Goal: Task Accomplishment & Management: Manage account settings

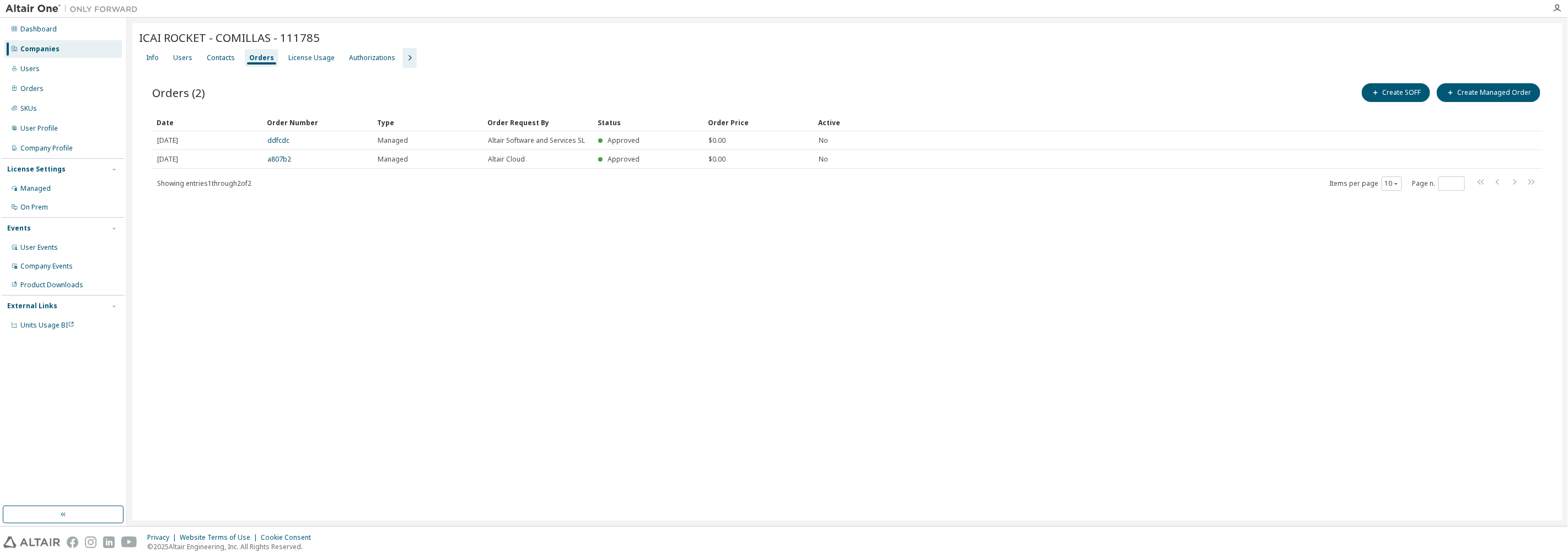
click at [68, 40] on div "Companies" at bounding box center [63, 49] width 117 height 17
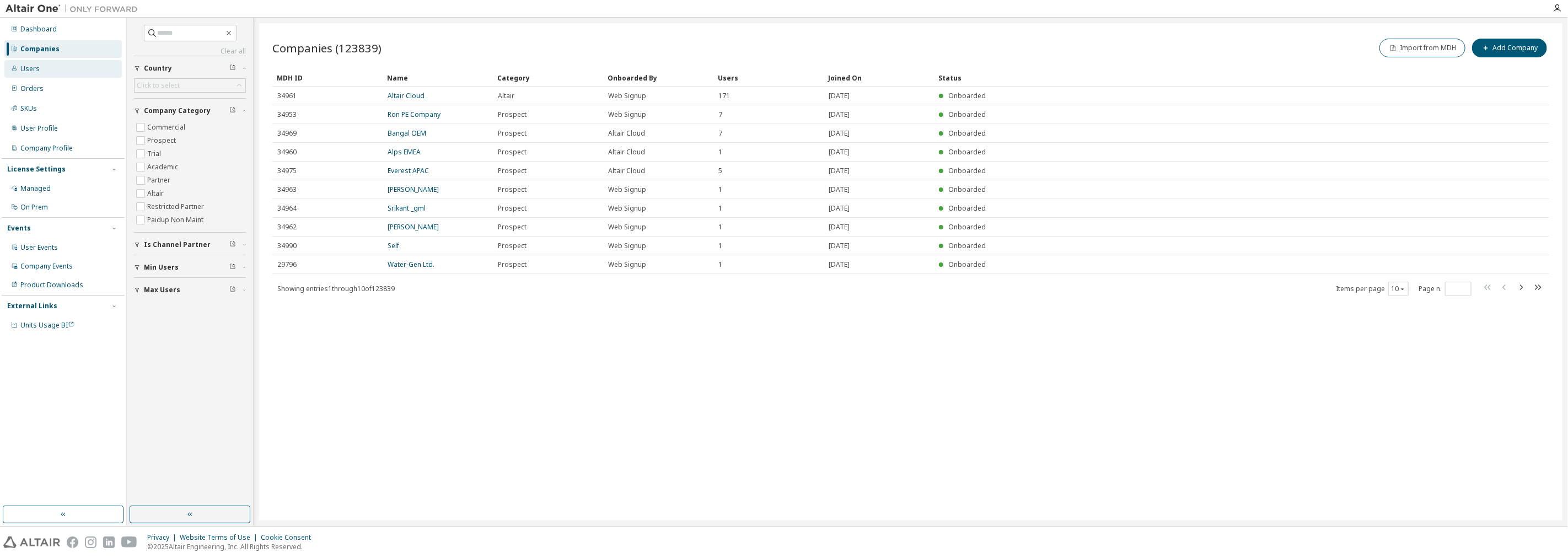
drag, startPoint x: 186, startPoint y: 25, endPoint x: 80, endPoint y: 75, distance: 117.2
click at [186, 25] on span at bounding box center [190, 33] width 93 height 17
click at [176, 27] on span at bounding box center [190, 33] width 93 height 17
click at [178, 29] on input "text" at bounding box center [191, 33] width 66 height 11
type input "*********"
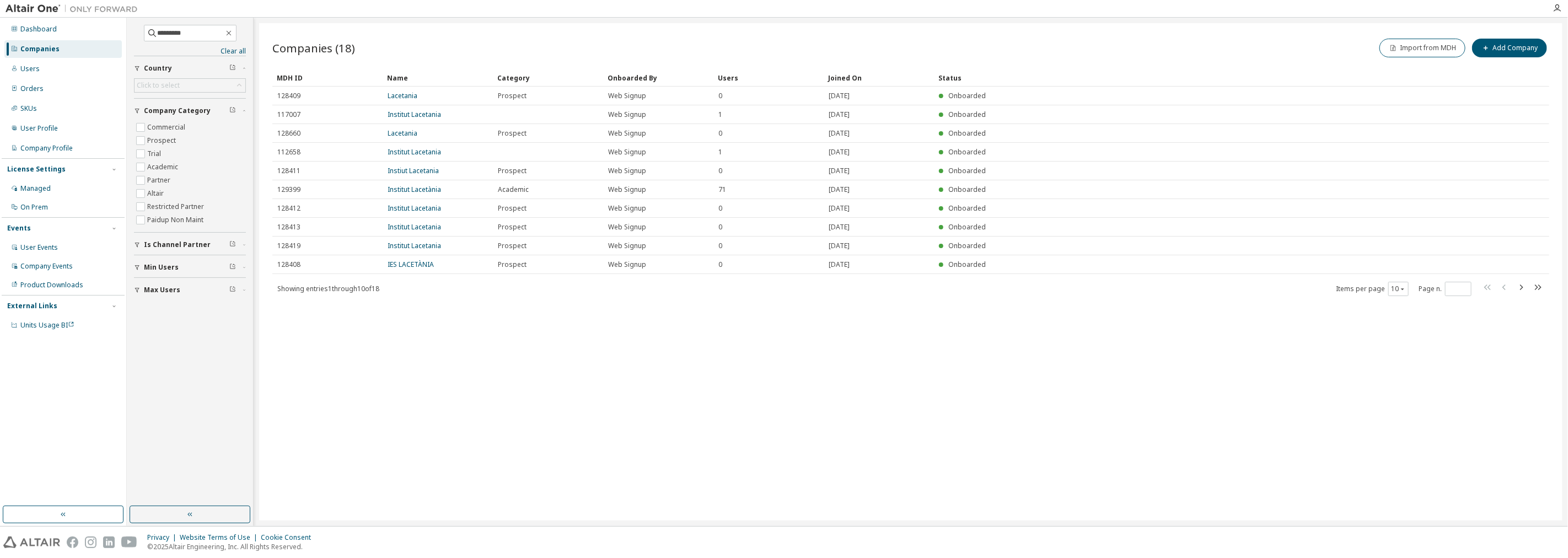
click at [398, 86] on div "Name" at bounding box center [438, 77] width 102 height 17
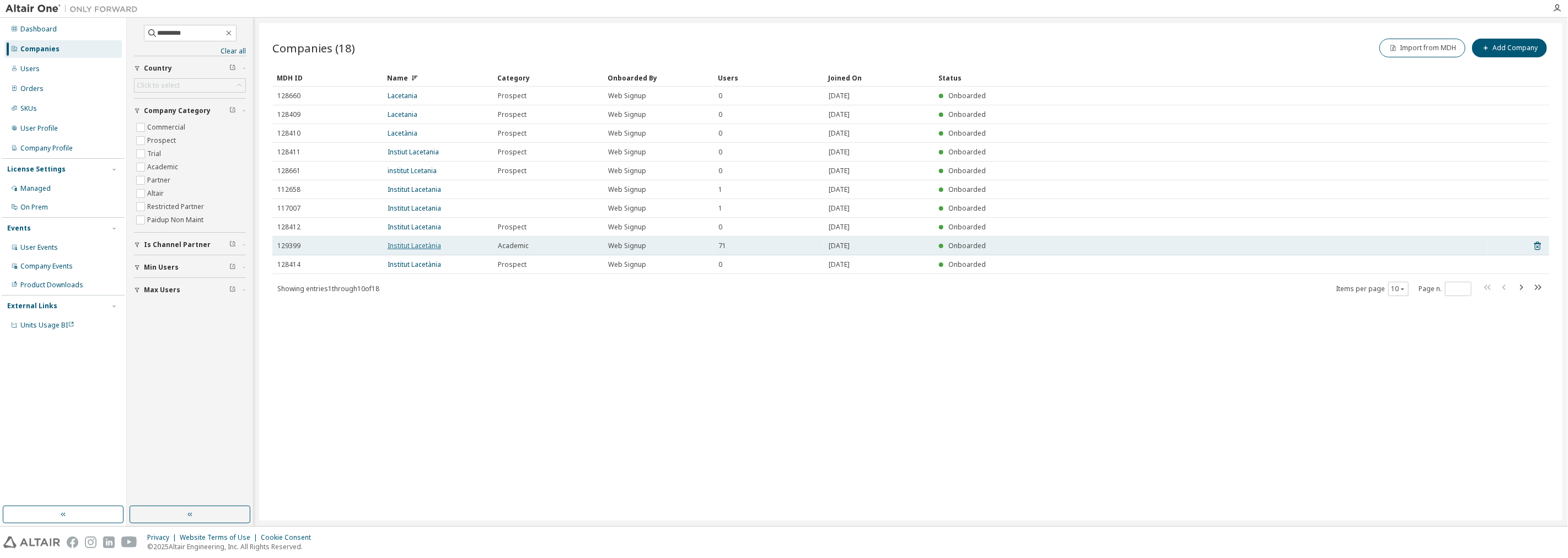
click at [406, 246] on link "Institut Lacetània" at bounding box center [414, 246] width 54 height 9
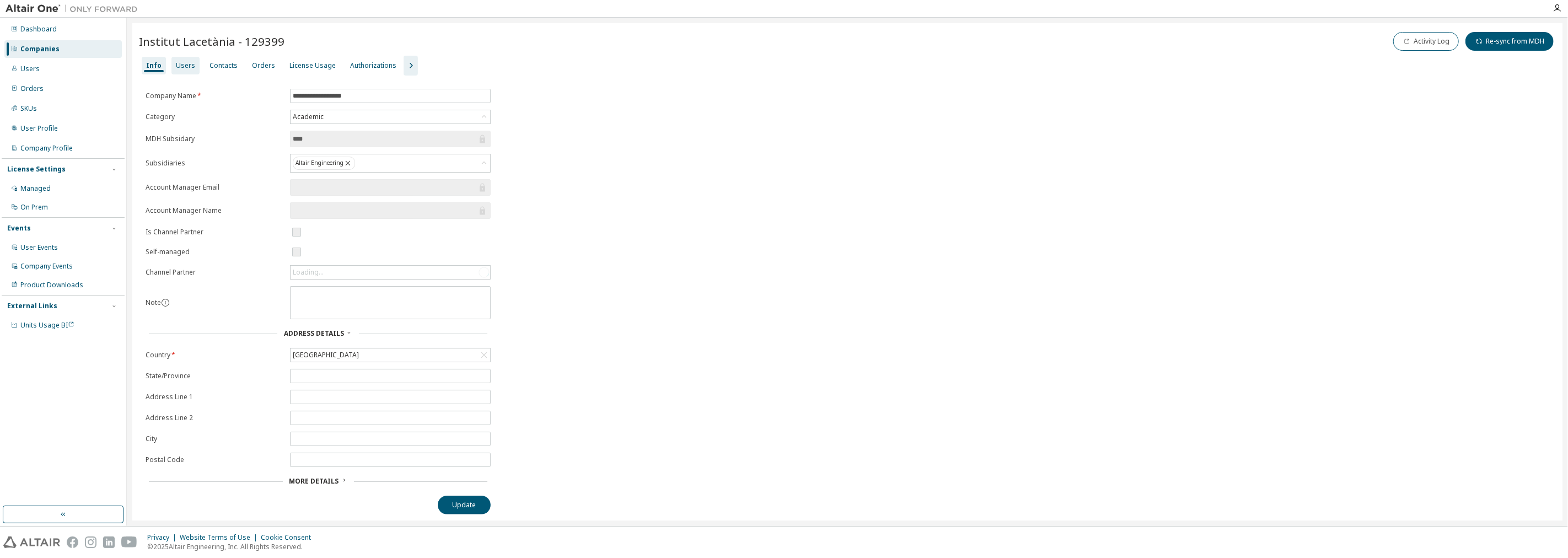
click at [172, 62] on div "Users" at bounding box center [185, 65] width 28 height 17
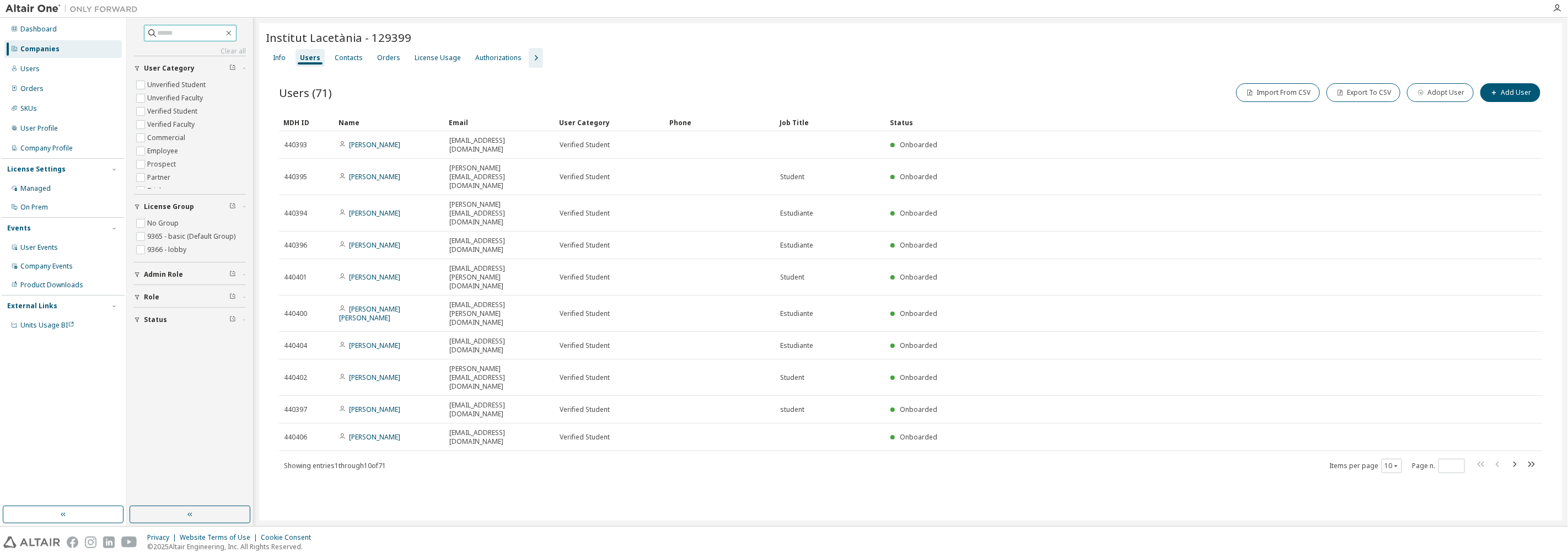
click at [169, 31] on input "text" at bounding box center [191, 33] width 66 height 11
type input "*****"
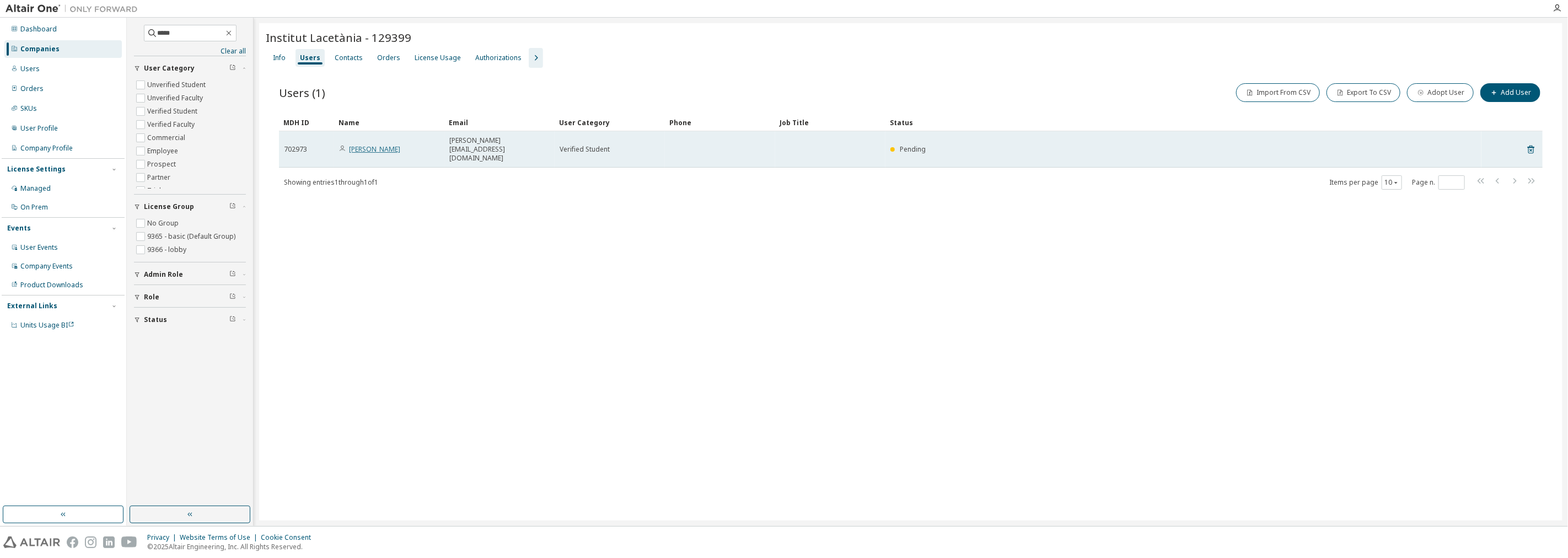
click at [378, 145] on link "[PERSON_NAME]" at bounding box center [375, 149] width 51 height 9
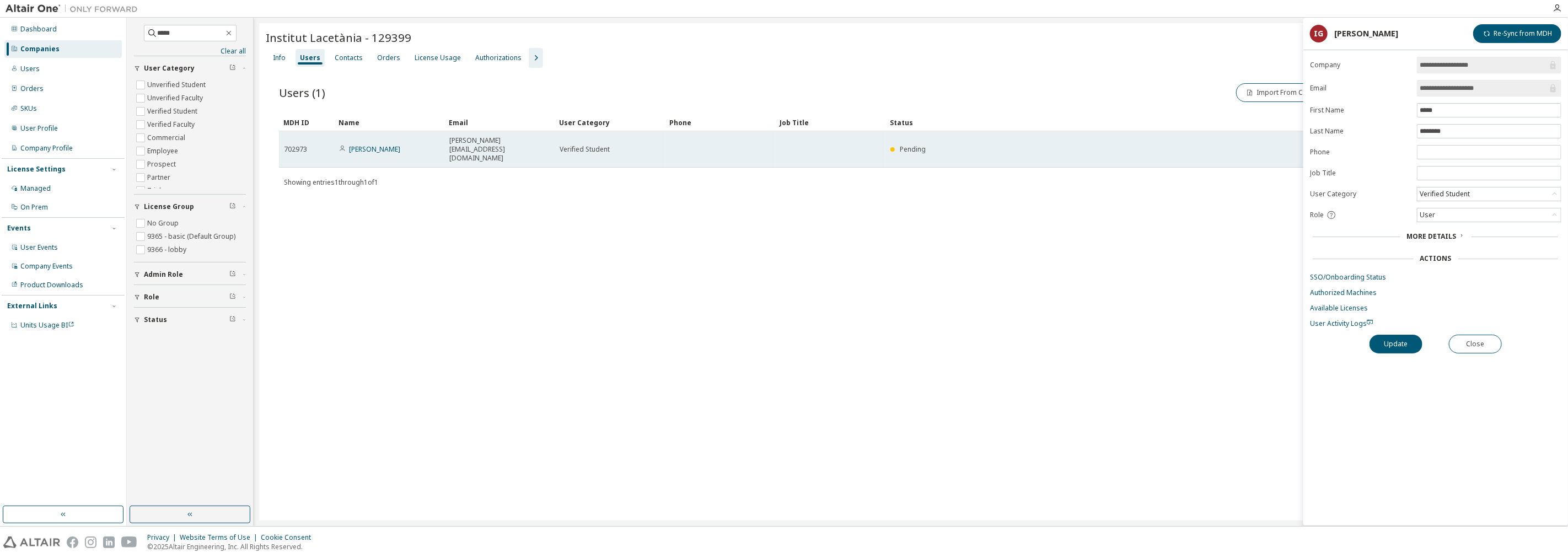
drag, startPoint x: 1230, startPoint y: 139, endPoint x: 1288, endPoint y: 134, distance: 58.2
click at [1230, 137] on td "Pending" at bounding box center [1184, 149] width 596 height 36
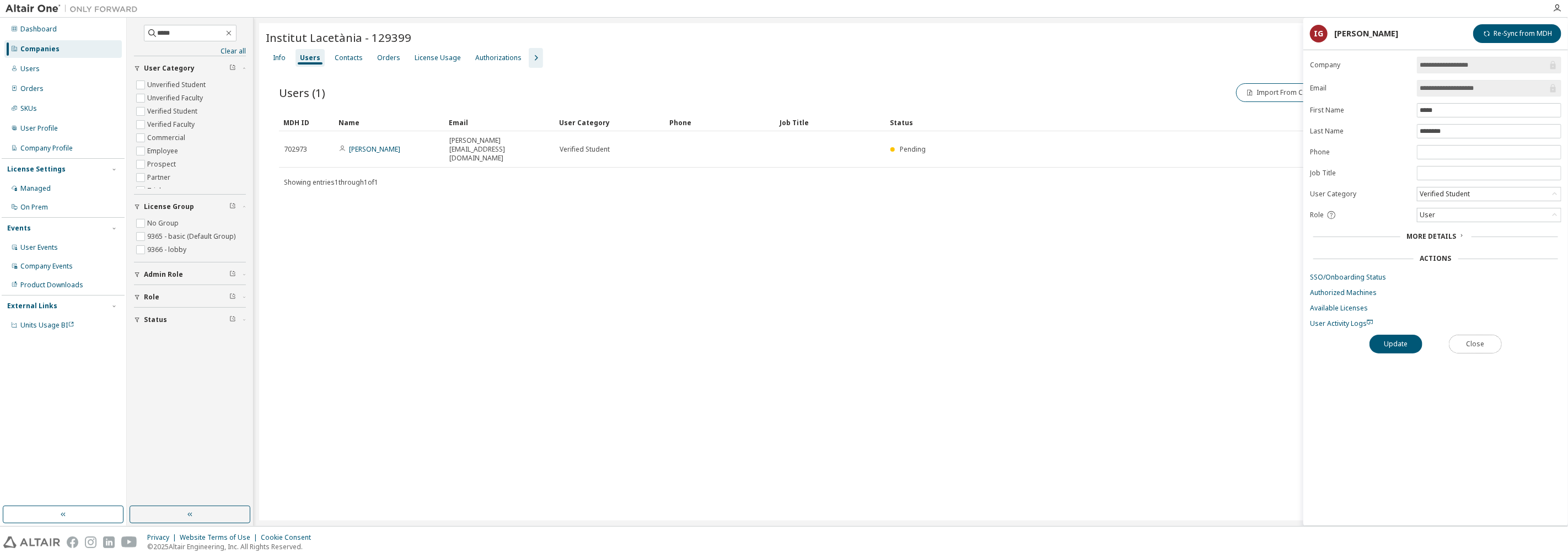
click at [1486, 342] on button "Close" at bounding box center [1476, 343] width 53 height 19
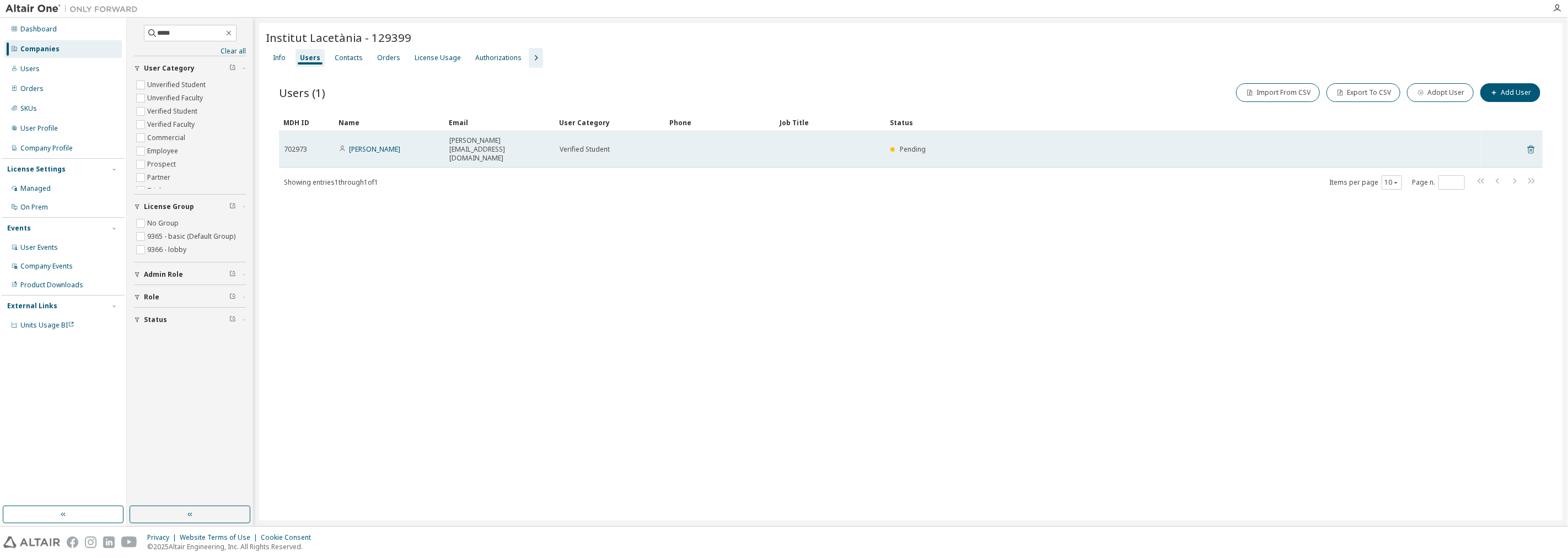
click at [1528, 146] on icon at bounding box center [1531, 150] width 6 height 8
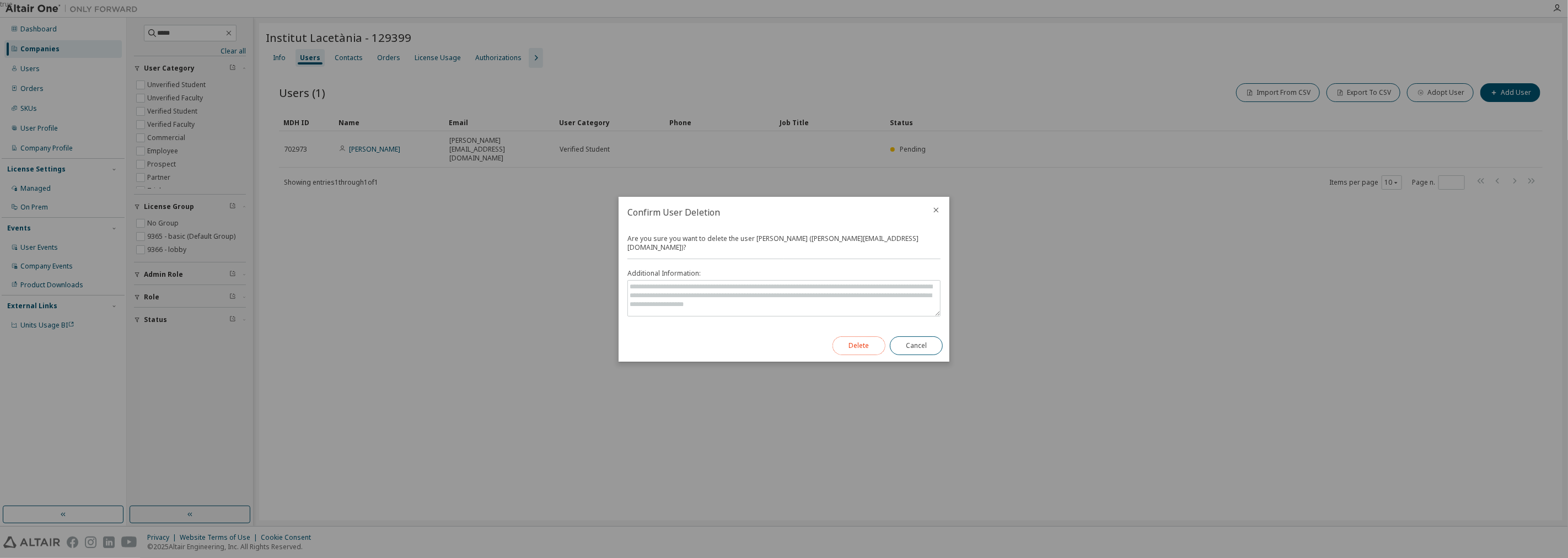
click at [880, 337] on button "Delete" at bounding box center [860, 345] width 53 height 19
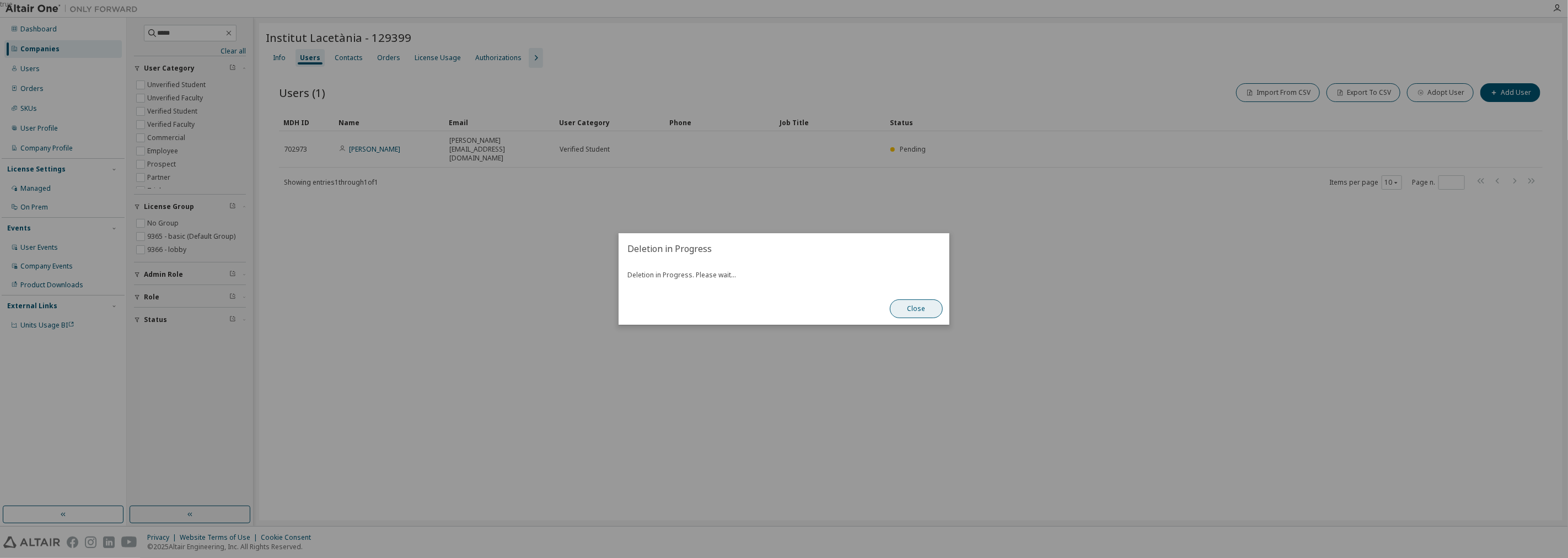
click at [919, 309] on button "Close" at bounding box center [917, 308] width 53 height 19
click at [902, 311] on button "Close" at bounding box center [917, 308] width 53 height 19
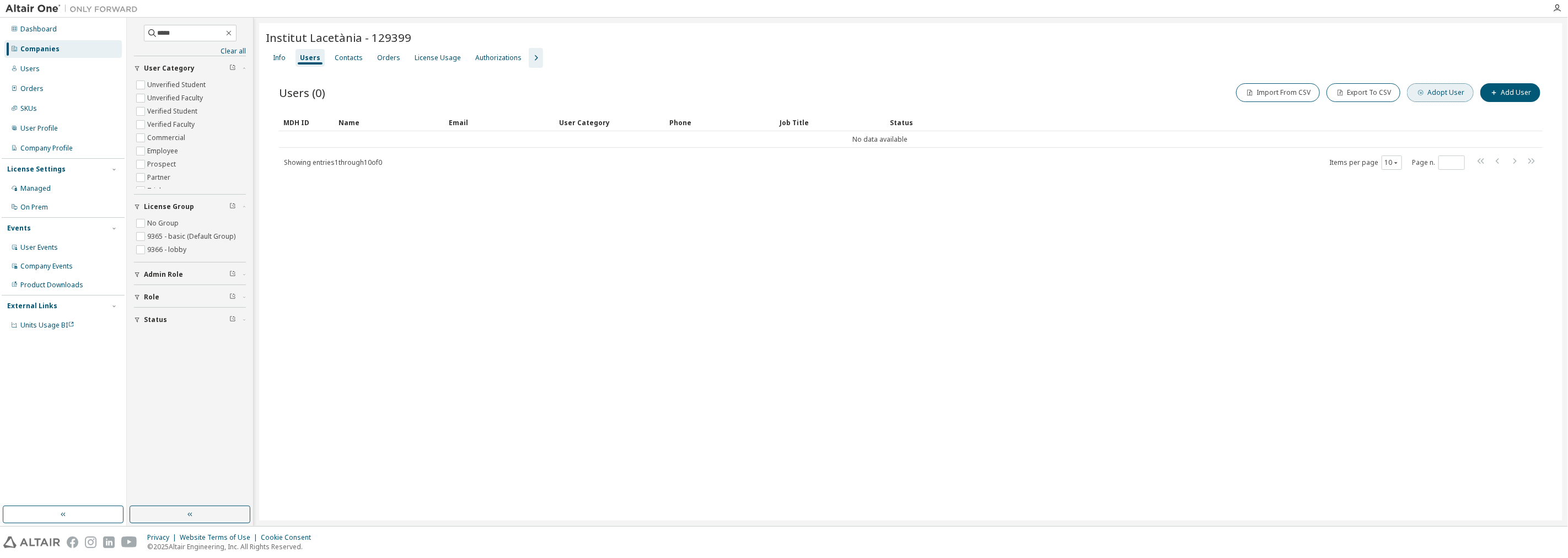
click at [1453, 96] on button "Adopt User" at bounding box center [1440, 92] width 67 height 19
click at [1552, 37] on icon "button" at bounding box center [1550, 36] width 8 height 9
click at [1504, 89] on button "Add User" at bounding box center [1510, 92] width 60 height 19
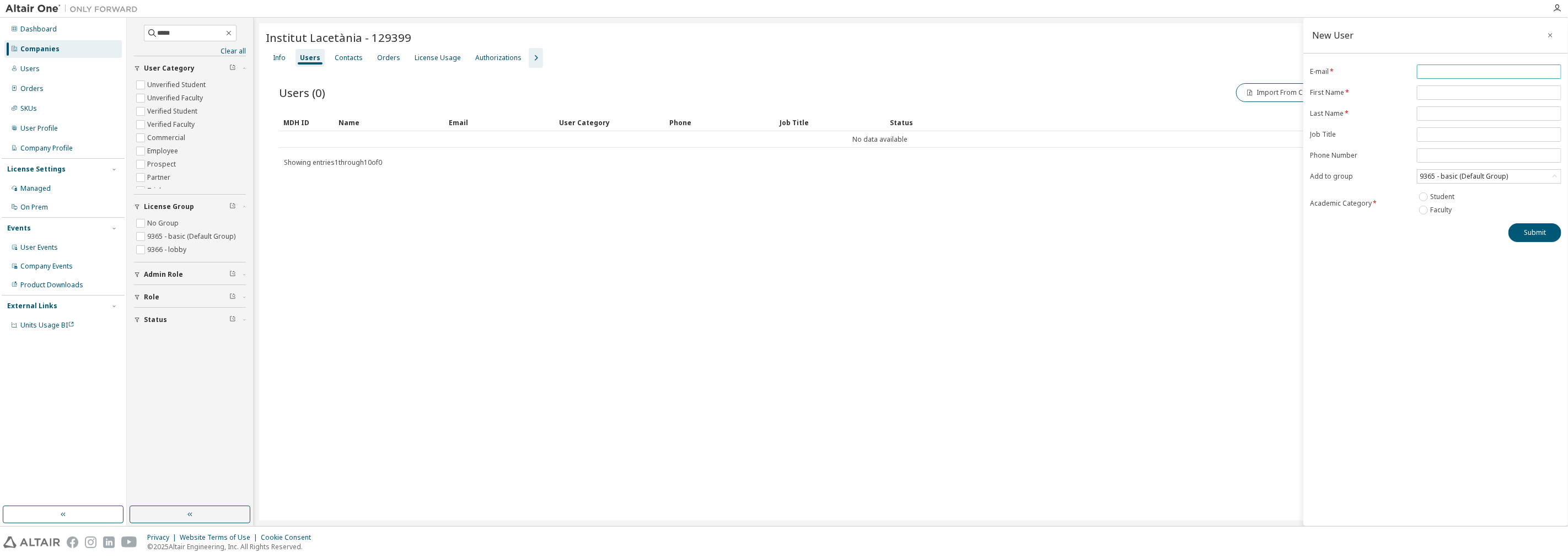
click at [1446, 72] on input "email" at bounding box center [1490, 72] width 139 height 9
paste input "**********"
type input "**********"
click at [1429, 102] on form "**********" at bounding box center [1436, 141] width 252 height 152
click at [1423, 96] on span at bounding box center [1489, 93] width 145 height 14
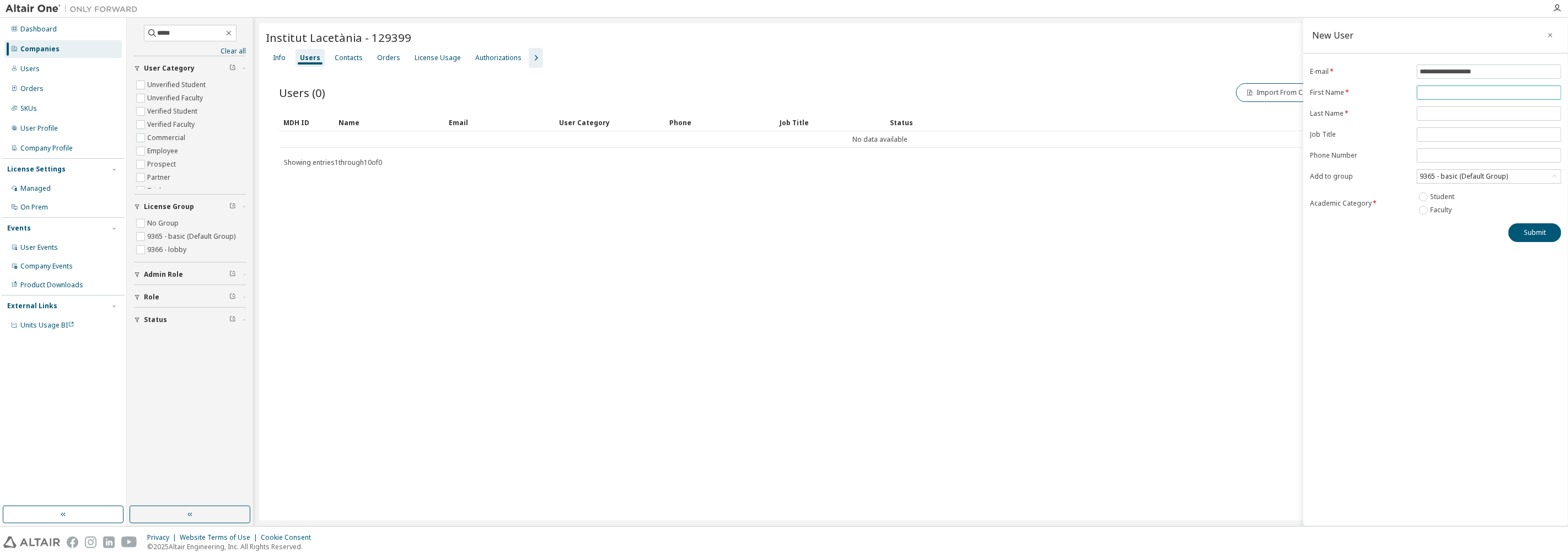
click at [1427, 95] on input "text" at bounding box center [1490, 93] width 139 height 9
type input "*****"
type input "********"
click button "Submit" at bounding box center [1536, 233] width 53 height 19
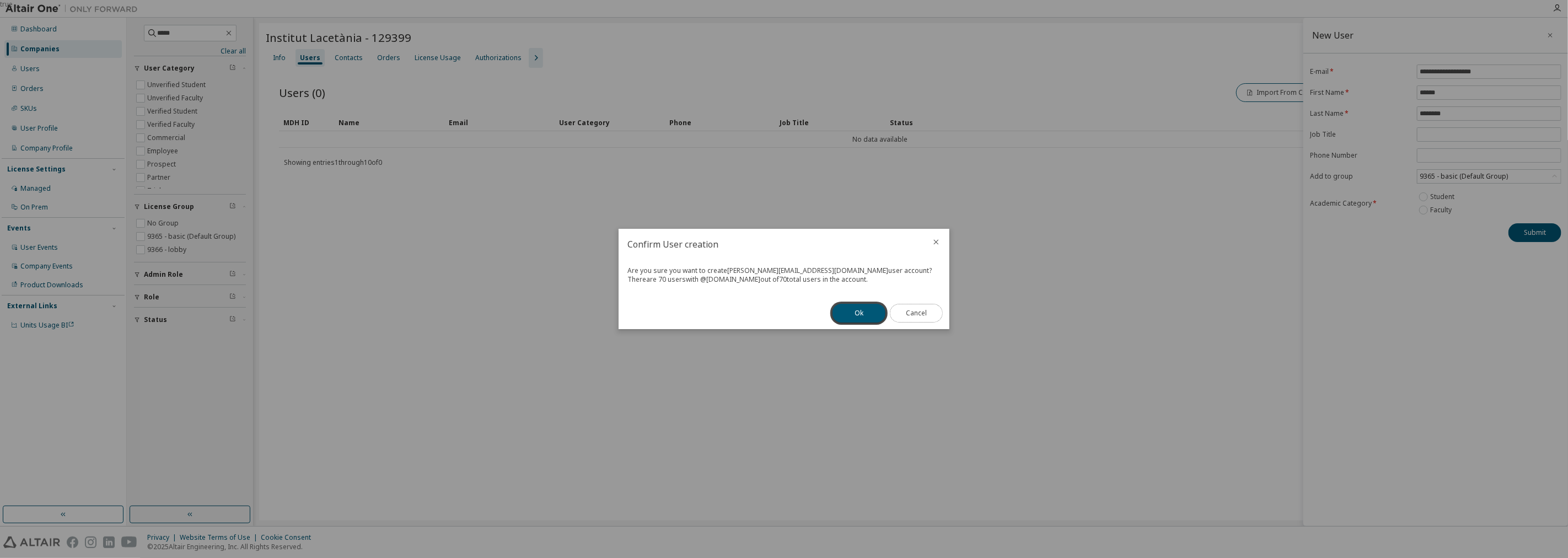
drag, startPoint x: 933, startPoint y: 313, endPoint x: 1246, endPoint y: 231, distance: 323.6
click at [933, 312] on button "Cancel" at bounding box center [917, 313] width 53 height 19
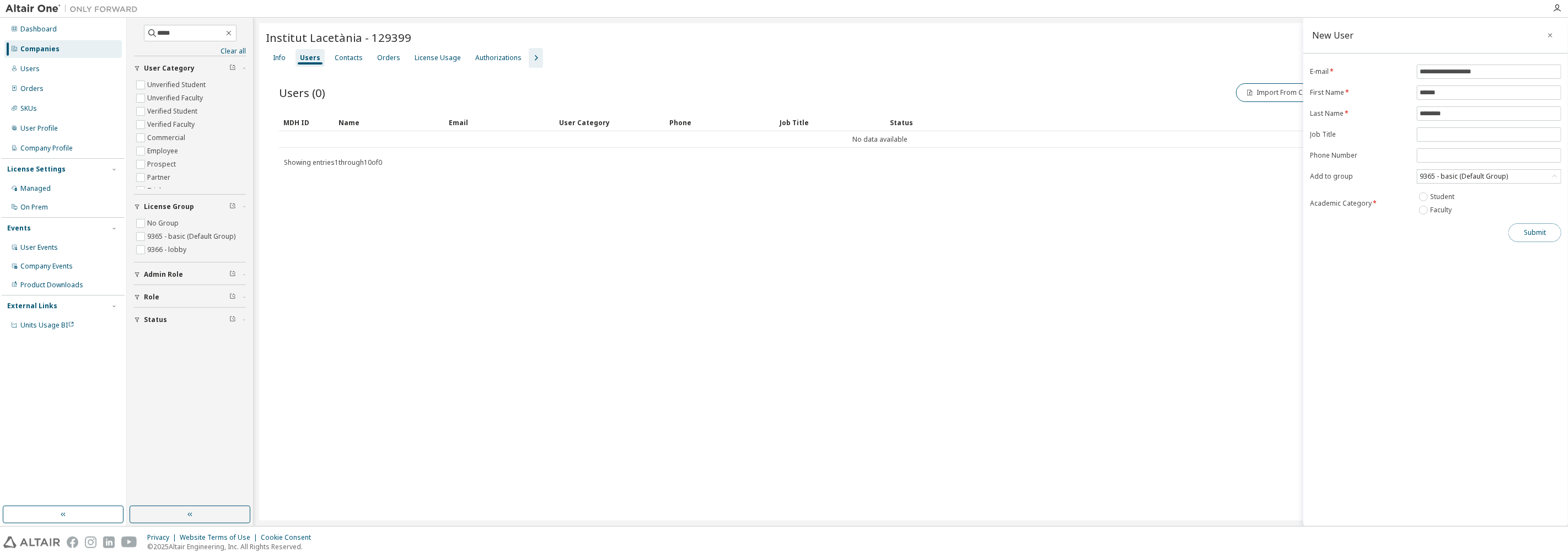
click at [1552, 238] on button "Submit" at bounding box center [1536, 233] width 53 height 19
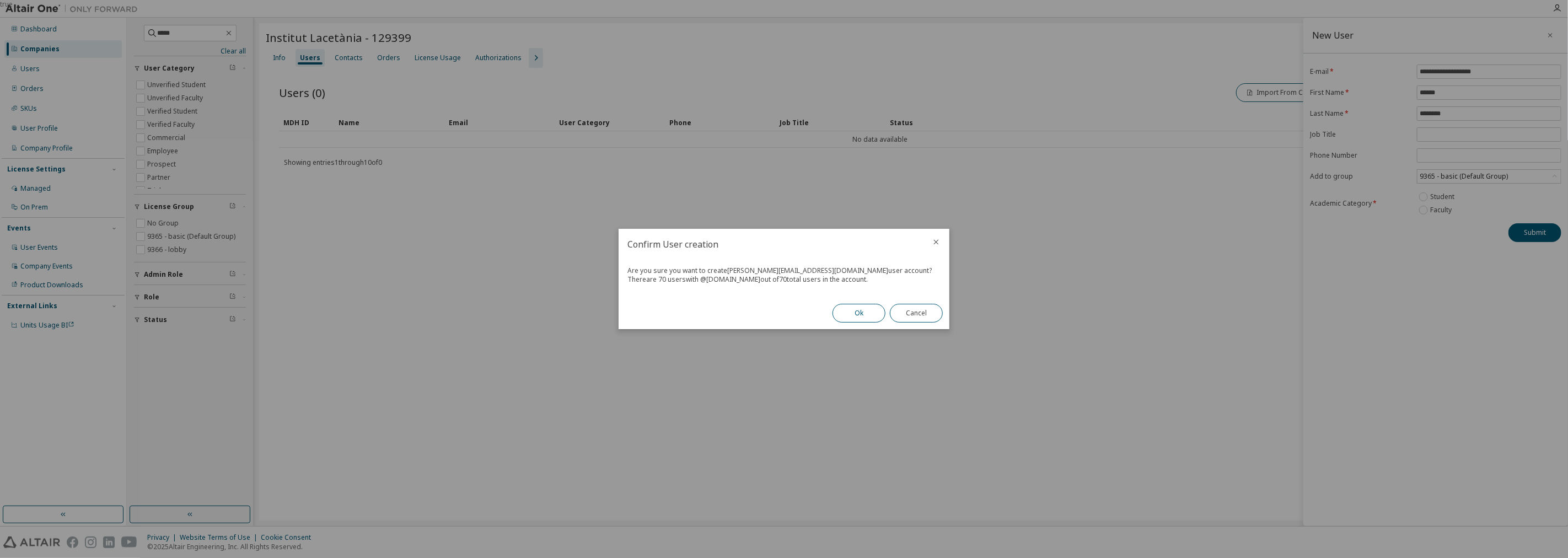
click at [850, 310] on button "Ok" at bounding box center [860, 313] width 53 height 19
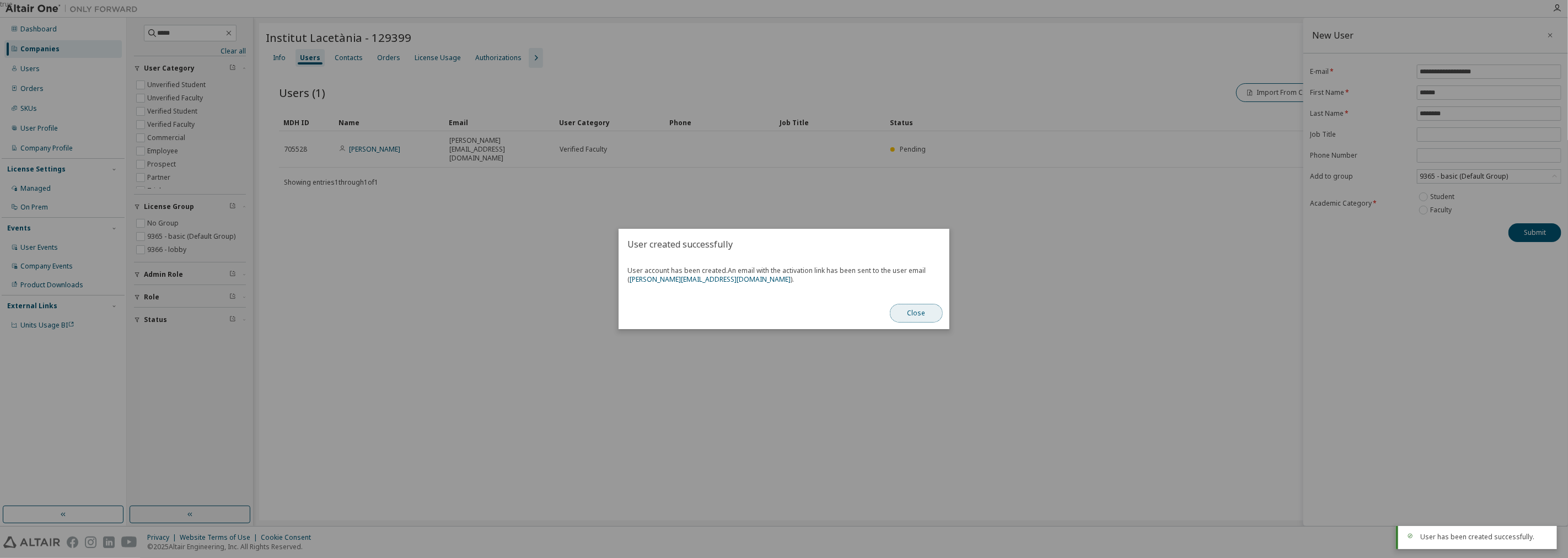
click at [908, 318] on button "Close" at bounding box center [917, 313] width 53 height 19
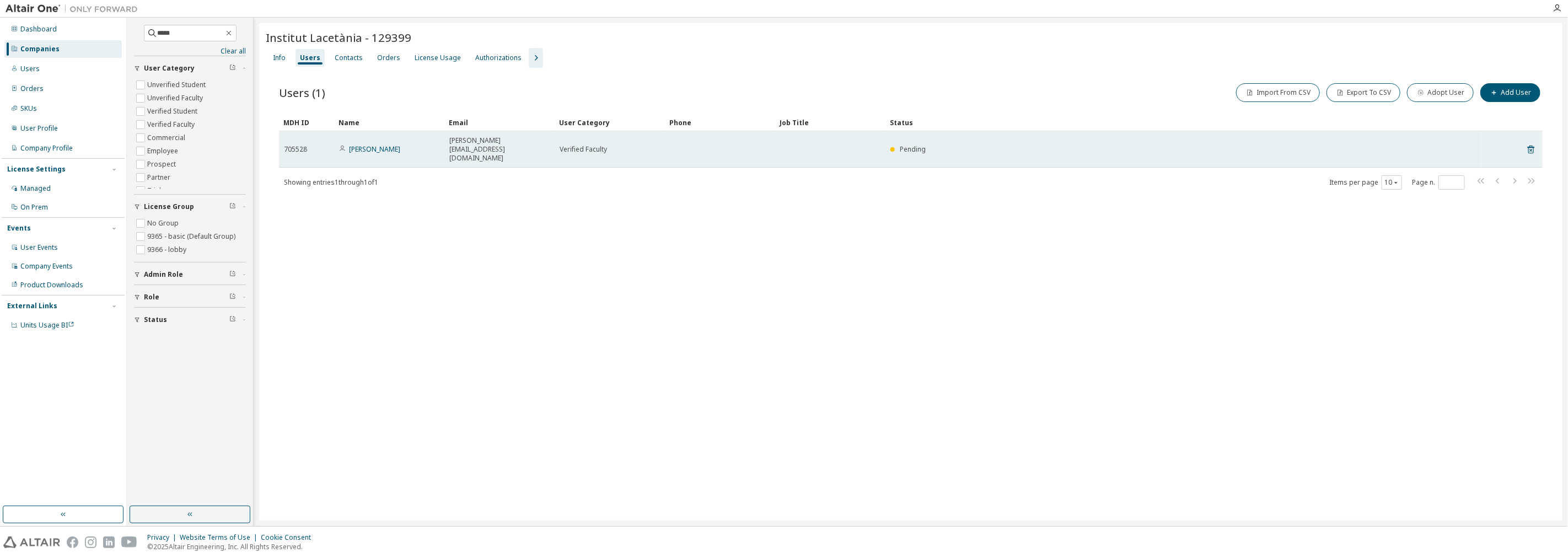
click at [907, 145] on span "Pending" at bounding box center [913, 149] width 26 height 9
click at [368, 145] on link "[PERSON_NAME]" at bounding box center [375, 149] width 51 height 9
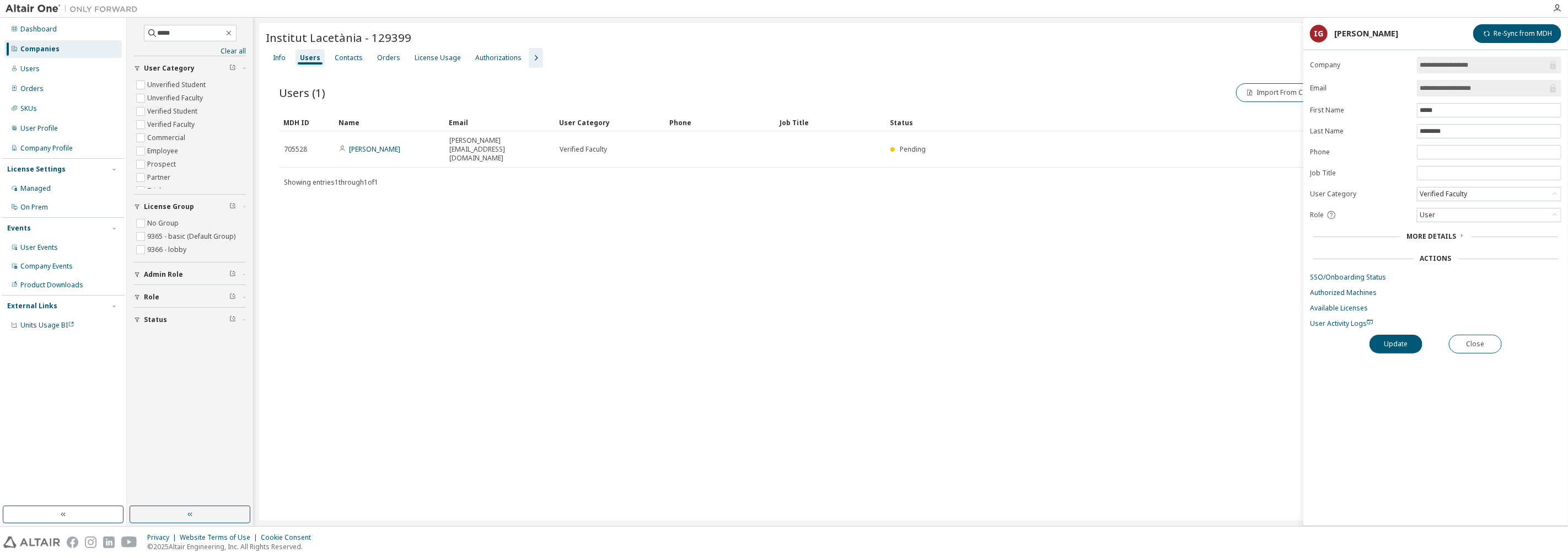
click at [1181, 294] on div "Institut Lacetània - 129399 Clear Load Save Save As Field Operator Value Select…" at bounding box center [911, 272] width 1304 height 497
